Goal: Transaction & Acquisition: Book appointment/travel/reservation

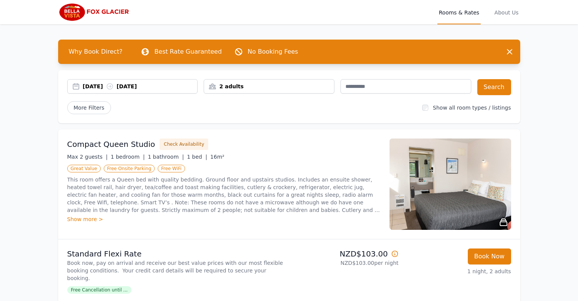
click at [103, 86] on div "[DATE] [DATE]" at bounding box center [140, 87] width 115 height 8
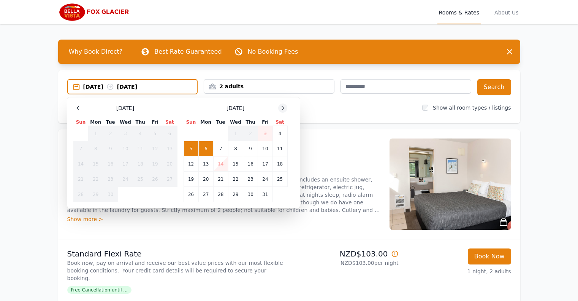
click at [282, 109] on icon at bounding box center [283, 108] width 6 height 6
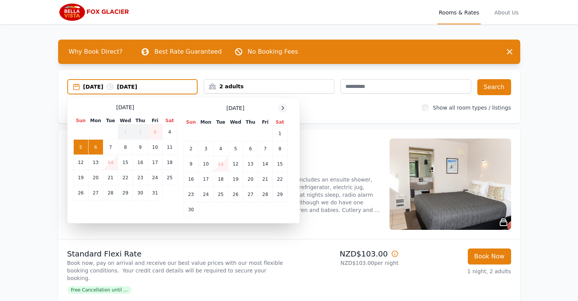
click at [282, 109] on icon at bounding box center [283, 108] width 6 height 6
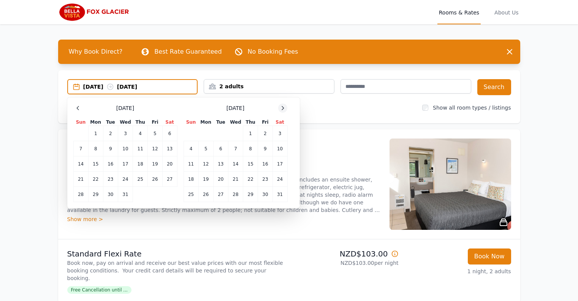
click at [282, 109] on icon at bounding box center [283, 108] width 6 height 6
click at [98, 176] on td "19" at bounding box center [95, 179] width 15 height 15
click at [122, 178] on td "21" at bounding box center [125, 179] width 15 height 15
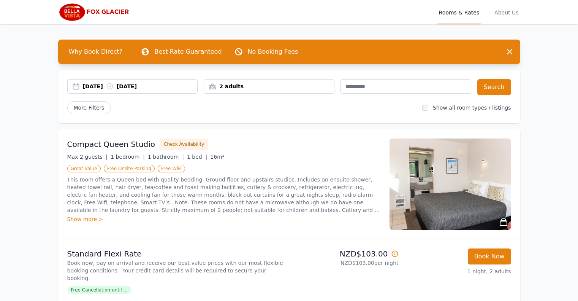
click at [242, 86] on div "2 adults" at bounding box center [269, 87] width 130 height 8
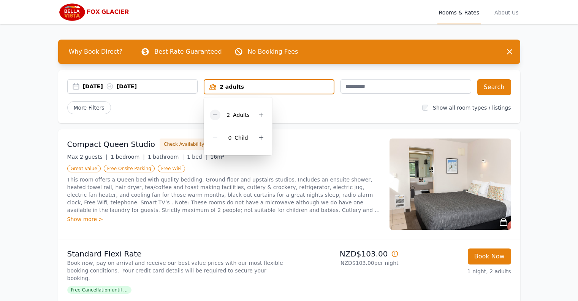
click at [214, 114] on icon at bounding box center [215, 115] width 6 height 6
drag, startPoint x: 305, startPoint y: 108, endPoint x: 313, endPoint y: 108, distance: 8.4
click at [305, 108] on div "More Filters" at bounding box center [242, 107] width 350 height 13
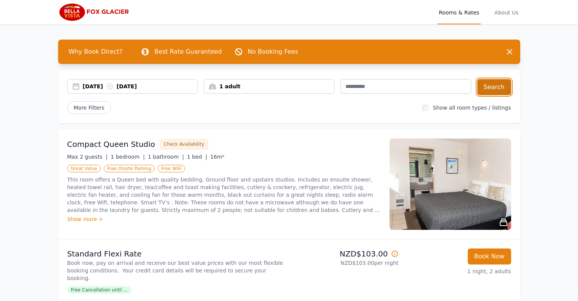
click at [501, 87] on button "Search" at bounding box center [495, 87] width 34 height 16
click at [444, 107] on label "Show all room types / listings" at bounding box center [472, 108] width 78 height 6
click at [306, 117] on div "[DATE] [DATE] 1 adult Search More Filters Show all room types / listings" at bounding box center [289, 96] width 462 height 53
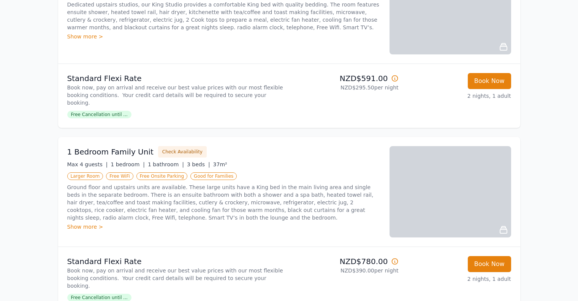
scroll to position [532, 0]
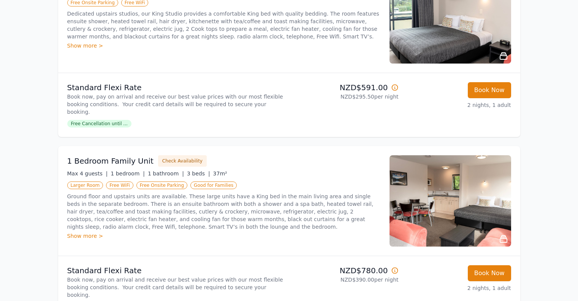
click at [89, 232] on div "Show more >" at bounding box center [223, 236] width 313 height 8
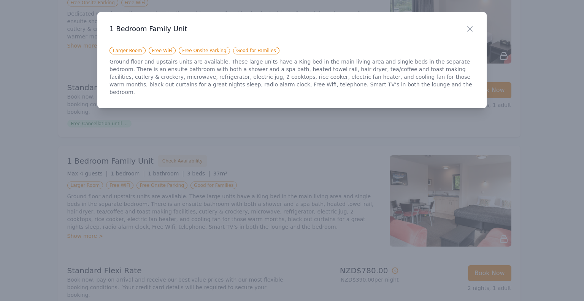
click at [89, 214] on div at bounding box center [292, 150] width 584 height 301
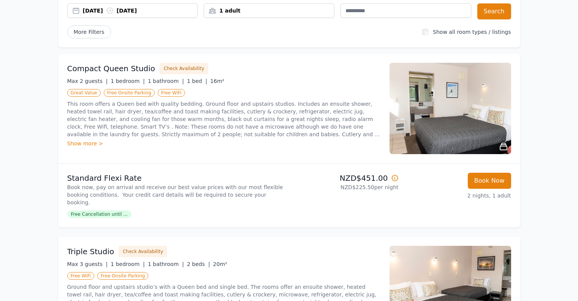
scroll to position [38, 0]
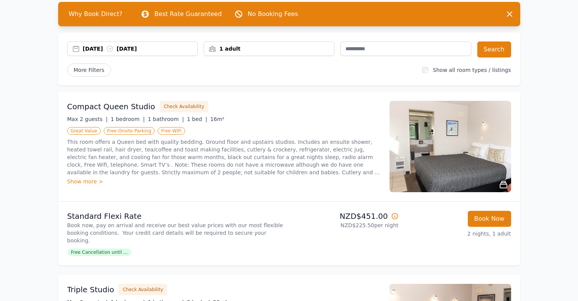
click at [89, 180] on div "Show more >" at bounding box center [223, 182] width 313 height 8
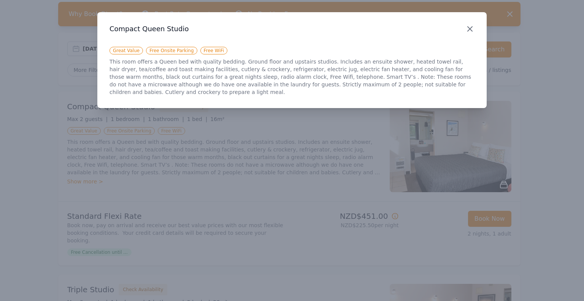
click at [470, 27] on icon "button" at bounding box center [470, 28] width 9 height 9
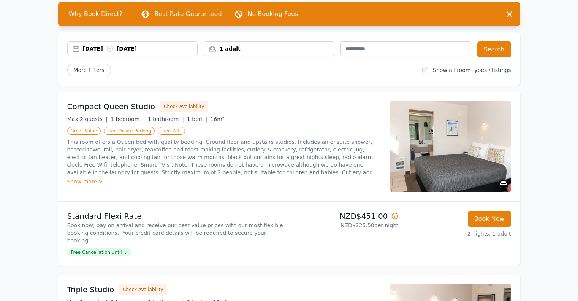
click at [495, 184] on img at bounding box center [451, 146] width 122 height 91
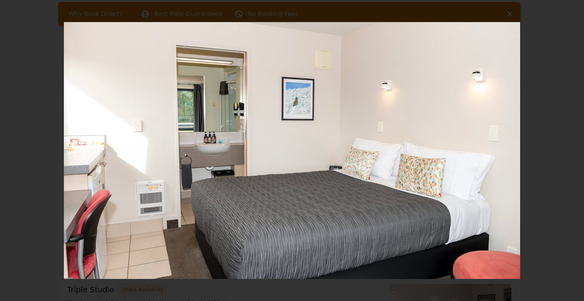
click at [567, 152] on icon "Show slide 2 of 3" at bounding box center [567, 150] width 6 height 9
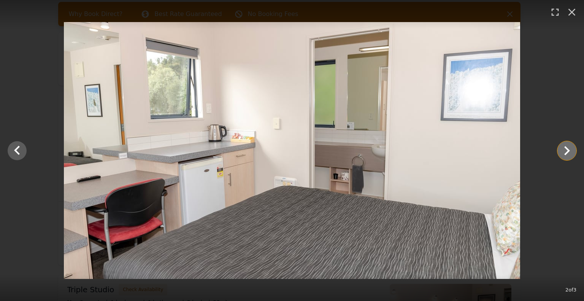
click at [567, 152] on icon "Show slide 3 of 3" at bounding box center [567, 150] width 6 height 9
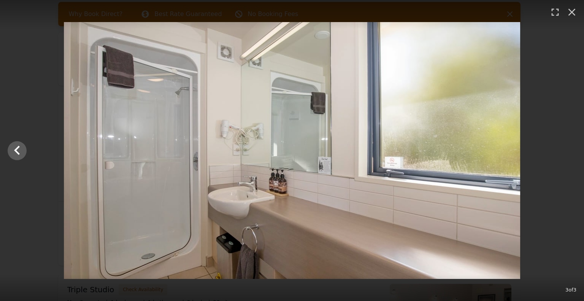
click at [567, 152] on div at bounding box center [292, 150] width 584 height 257
